Goal: Task Accomplishment & Management: Use online tool/utility

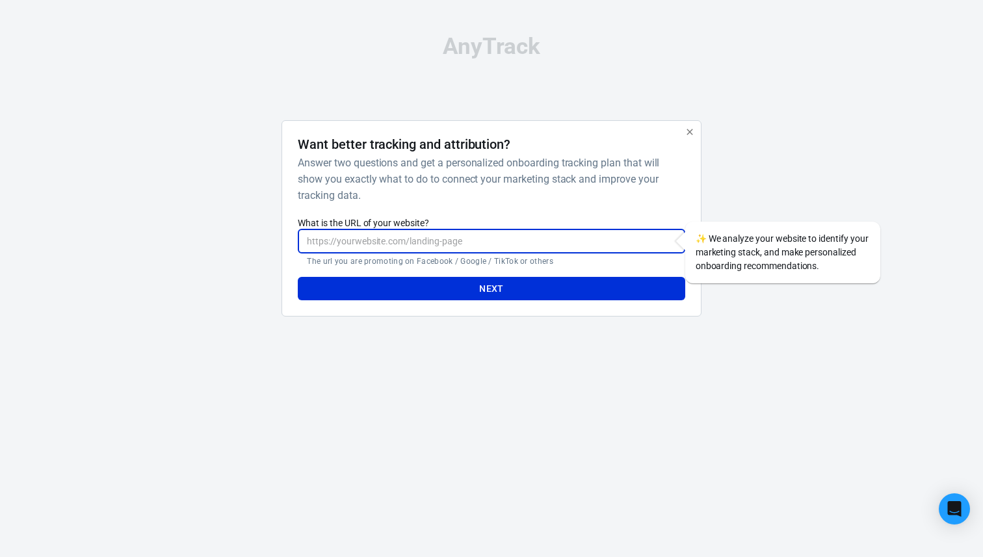
click at [394, 243] on input "What is the URL of your website?" at bounding box center [491, 242] width 387 height 24
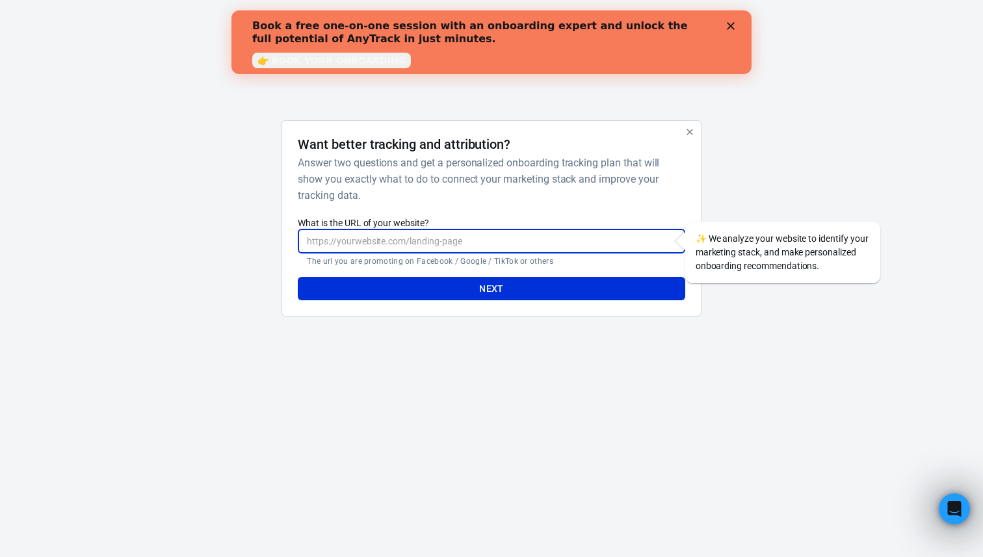
paste input "[URL][DOMAIN_NAME]"
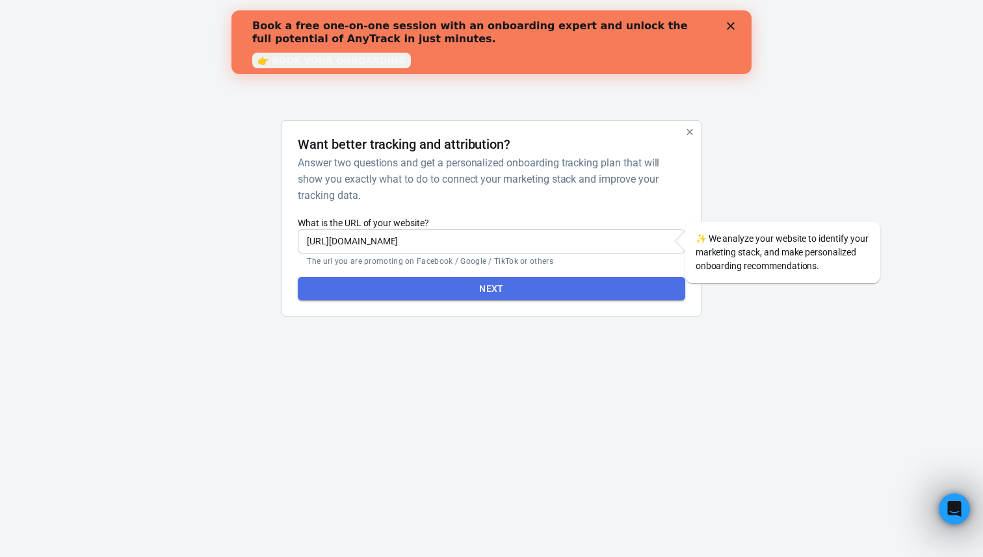
click at [434, 295] on button "Next" at bounding box center [491, 289] width 387 height 24
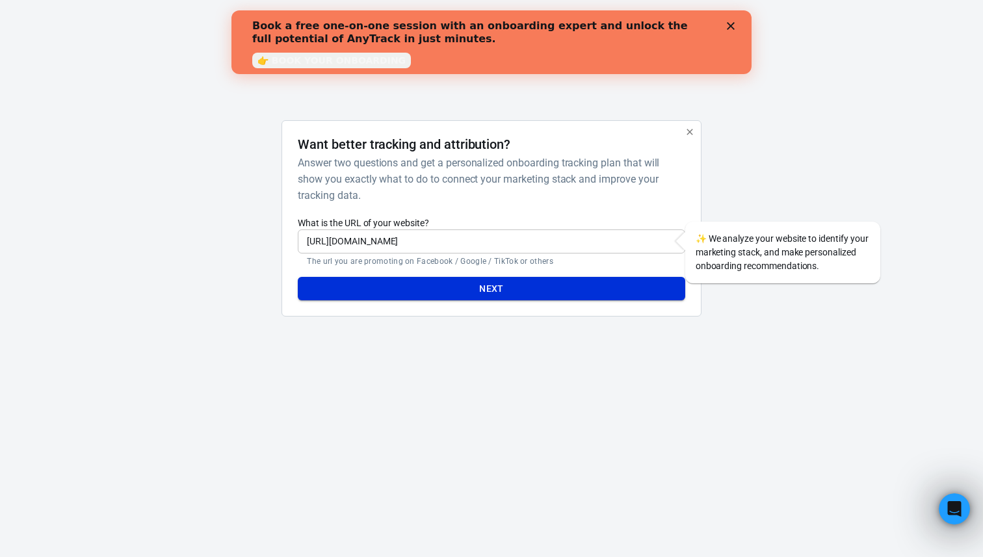
click at [494, 284] on button "Next" at bounding box center [491, 289] width 387 height 24
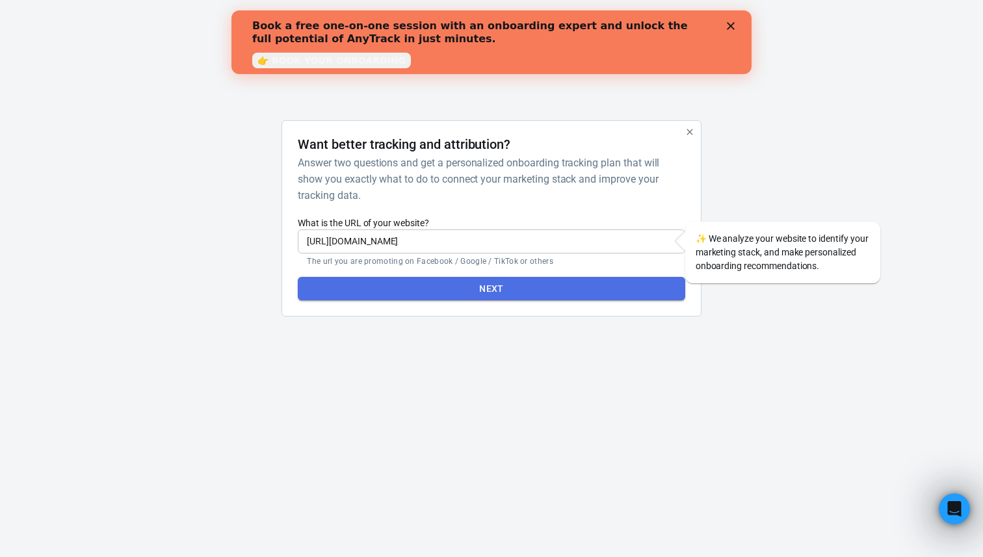
click at [475, 290] on button "Next" at bounding box center [491, 289] width 387 height 24
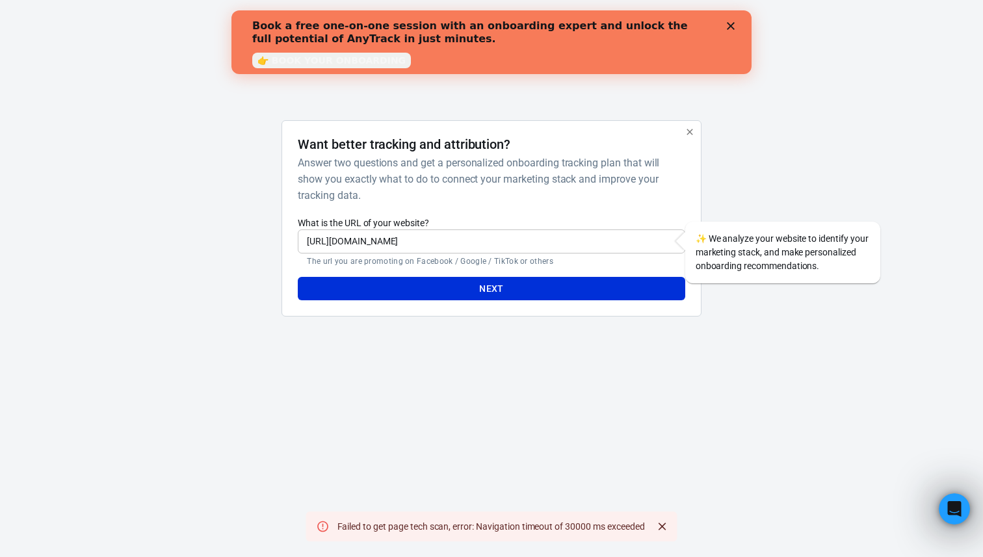
click at [725, 29] on div "Book a free one-on-one session with an onboarding expert and unlock the full po…" at bounding box center [491, 42] width 479 height 53
click at [440, 245] on input "[URL][DOMAIN_NAME]" at bounding box center [491, 242] width 387 height 24
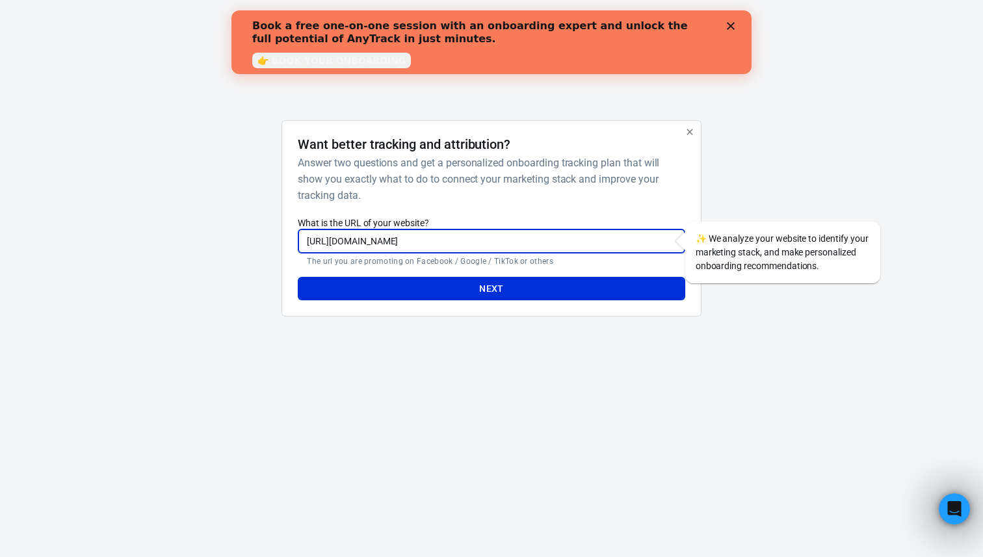
click at [452, 244] on input "[URL][DOMAIN_NAME]" at bounding box center [491, 242] width 387 height 24
type input "[URL][DOMAIN_NAME]"
click at [732, 31] on div "Book a free one-on-one session with an onboarding expert and unlock the full po…" at bounding box center [492, 42] width 520 height 53
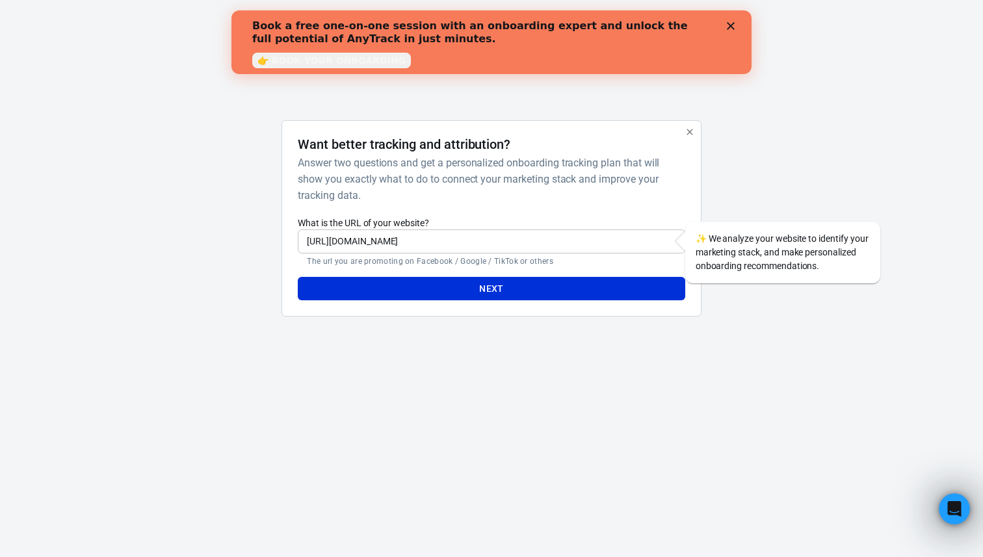
click at [732, 29] on icon "Close" at bounding box center [731, 26] width 8 height 8
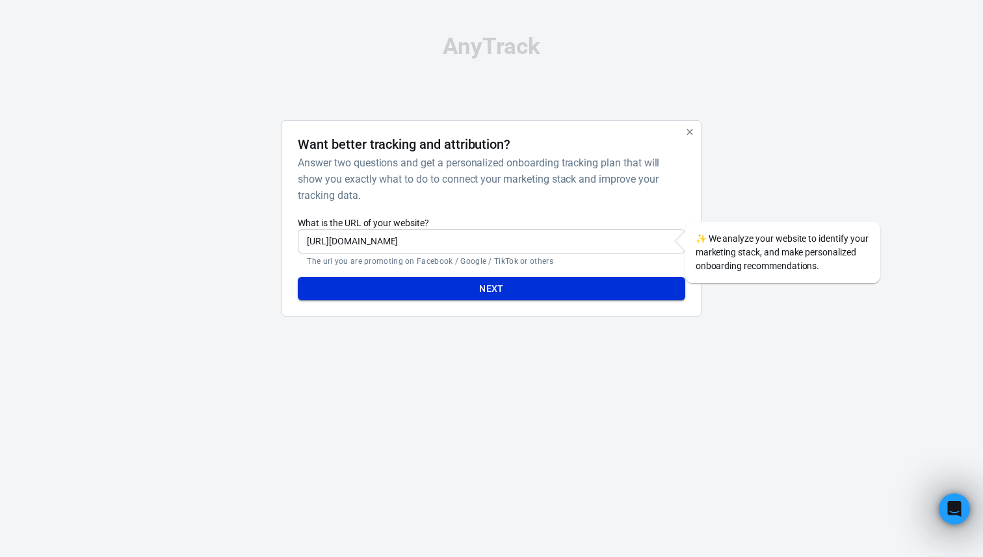
click at [546, 289] on button "Next" at bounding box center [491, 289] width 387 height 24
